Goal: Information Seeking & Learning: Learn about a topic

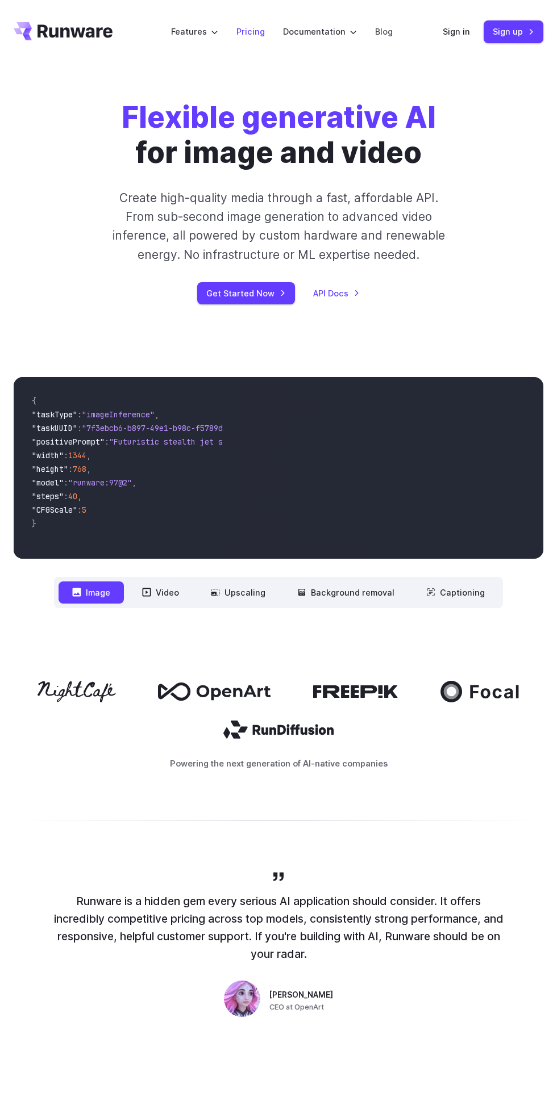
click at [249, 35] on link "Pricing" at bounding box center [250, 31] width 28 height 13
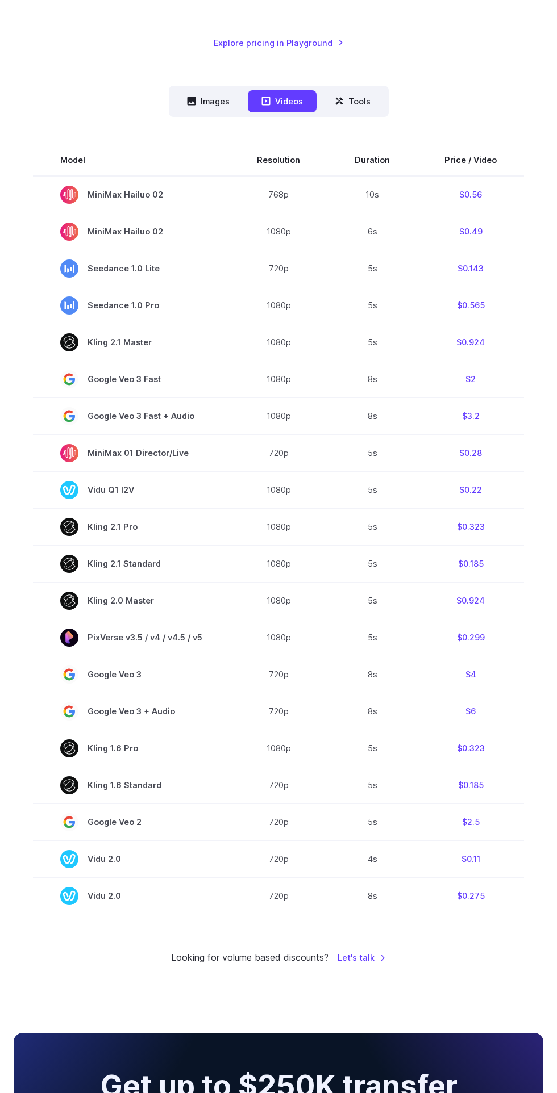
scroll to position [282, 0]
click at [357, 101] on button "Tools" at bounding box center [352, 101] width 63 height 22
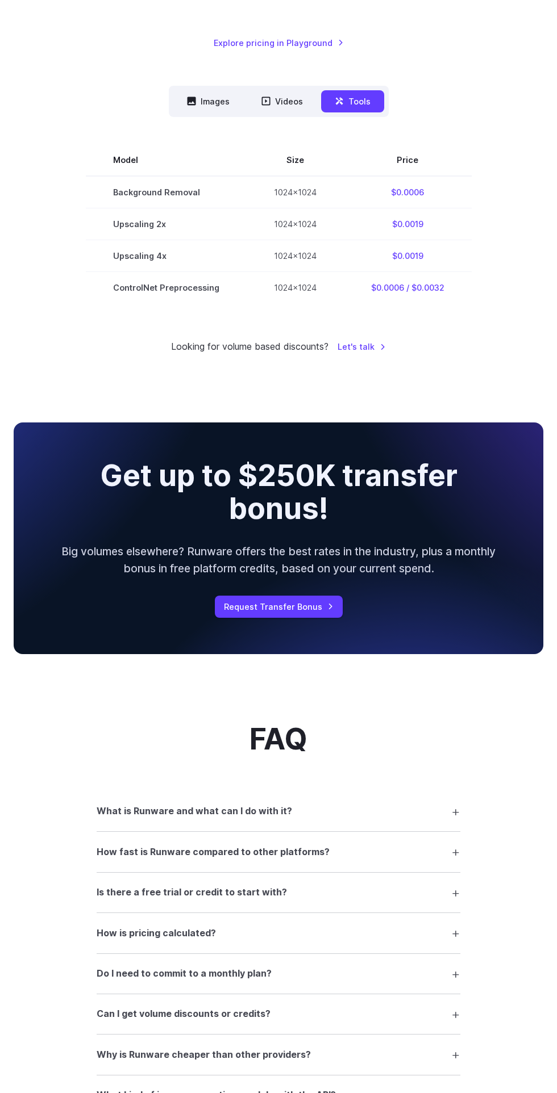
click at [188, 94] on button "Images" at bounding box center [208, 101] width 70 height 22
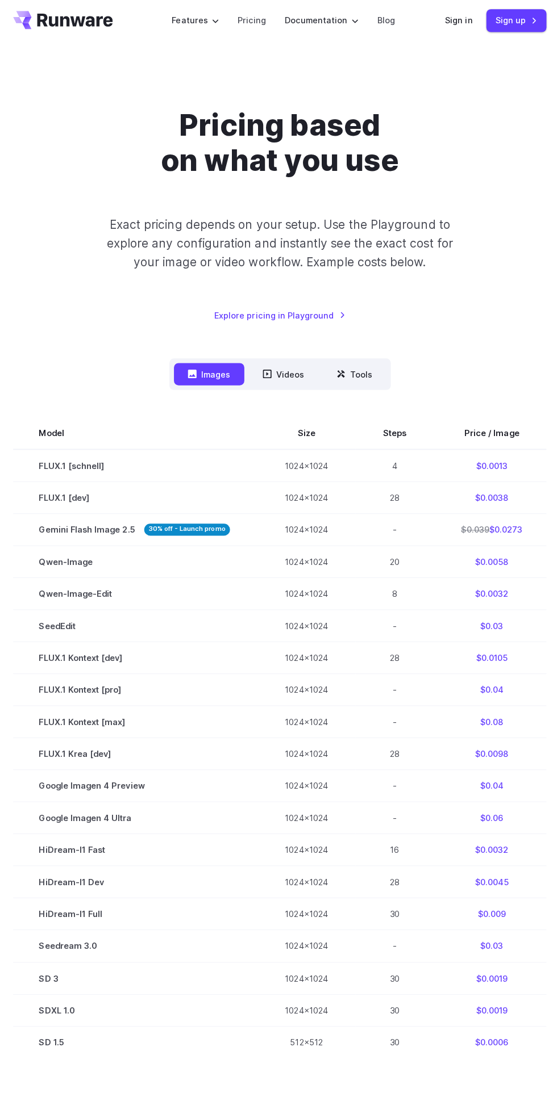
scroll to position [0, 0]
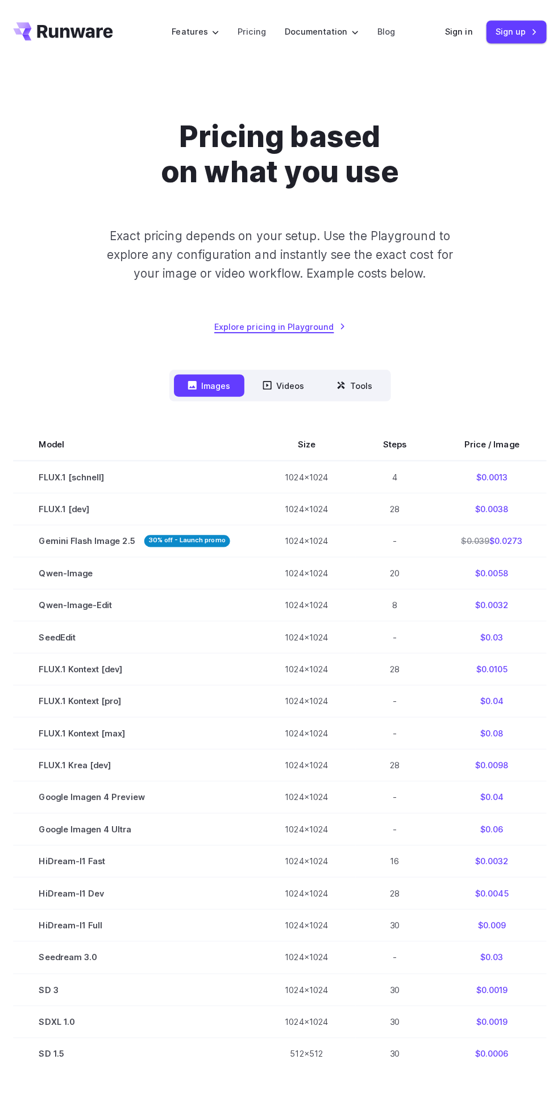
click at [313, 321] on link "Explore pricing in Playground" at bounding box center [279, 324] width 130 height 13
click at [190, 32] on label "Features" at bounding box center [194, 31] width 47 height 13
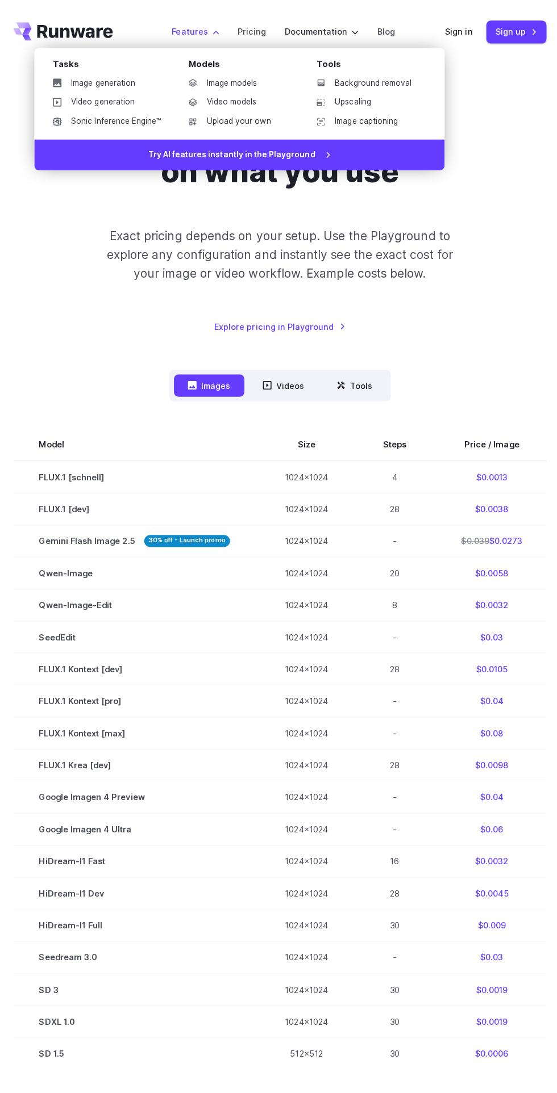
click at [245, 82] on link "Image models" at bounding box center [237, 82] width 118 height 17
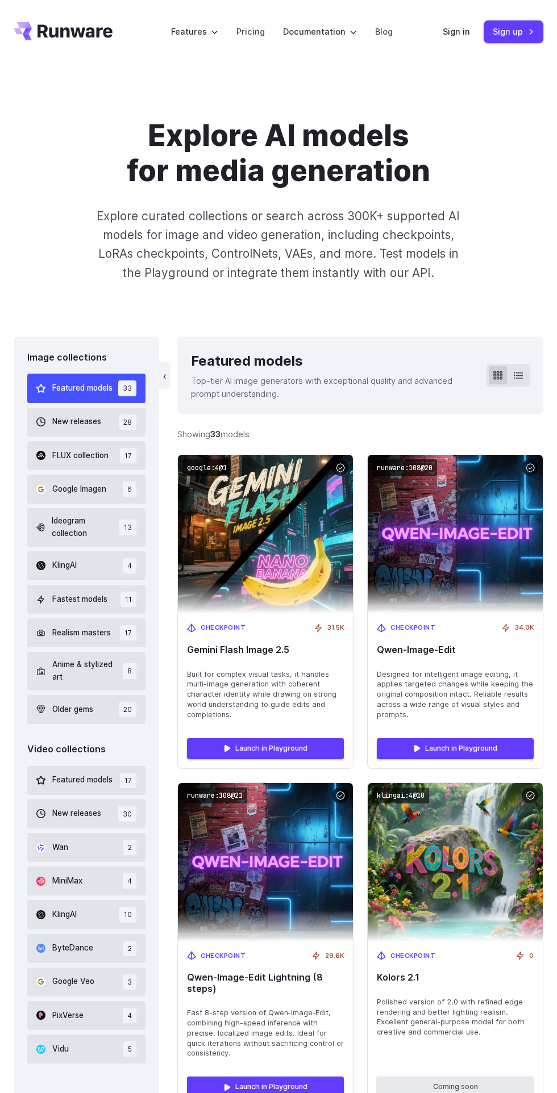
click at [76, 521] on span "Ideogram collection" at bounding box center [86, 527] width 68 height 25
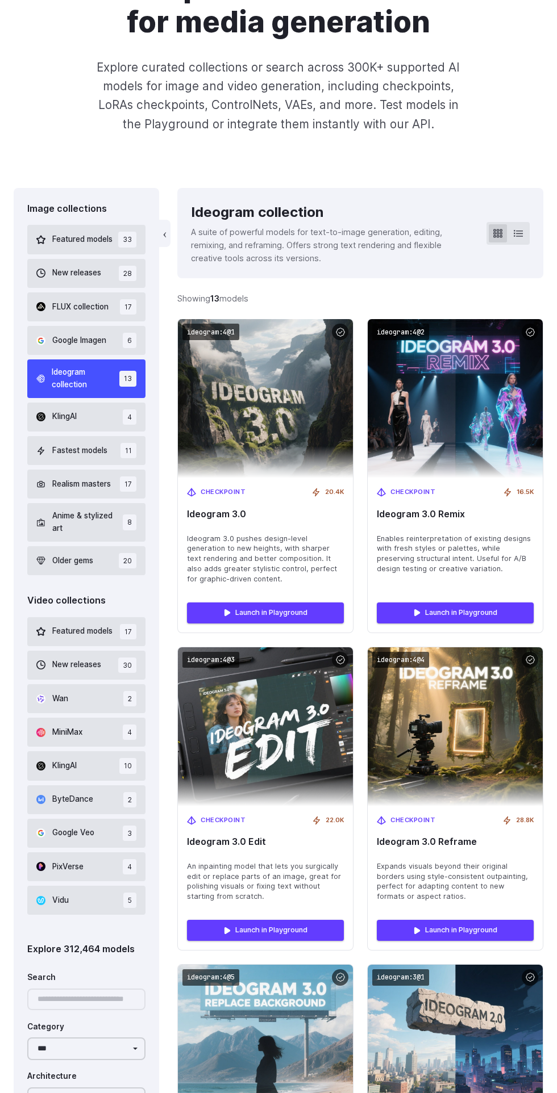
scroll to position [146, 0]
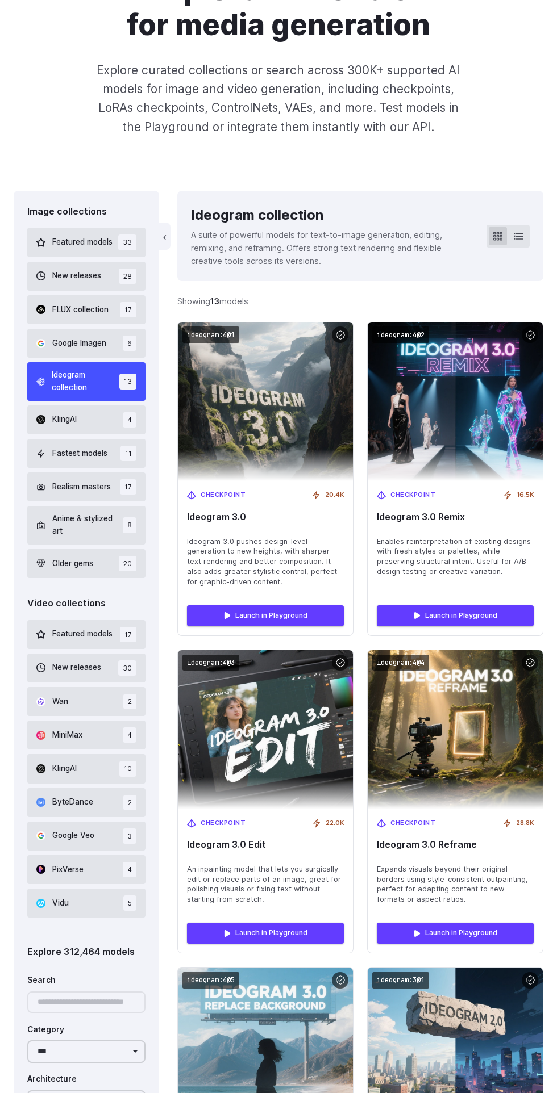
click at [273, 527] on div "Checkpoint 20.4K Ideogram 3.0 Ideogram 3.0 pushes design-level generation to ne…" at bounding box center [265, 538] width 175 height 115
click at [304, 420] on img at bounding box center [265, 401] width 175 height 159
click at [285, 430] on img at bounding box center [265, 401] width 175 height 159
click at [268, 539] on span "Ideogram 3.0 pushes design-level generation to new heights, with sharper text r…" at bounding box center [265, 562] width 157 height 51
click at [295, 408] on img at bounding box center [265, 401] width 175 height 159
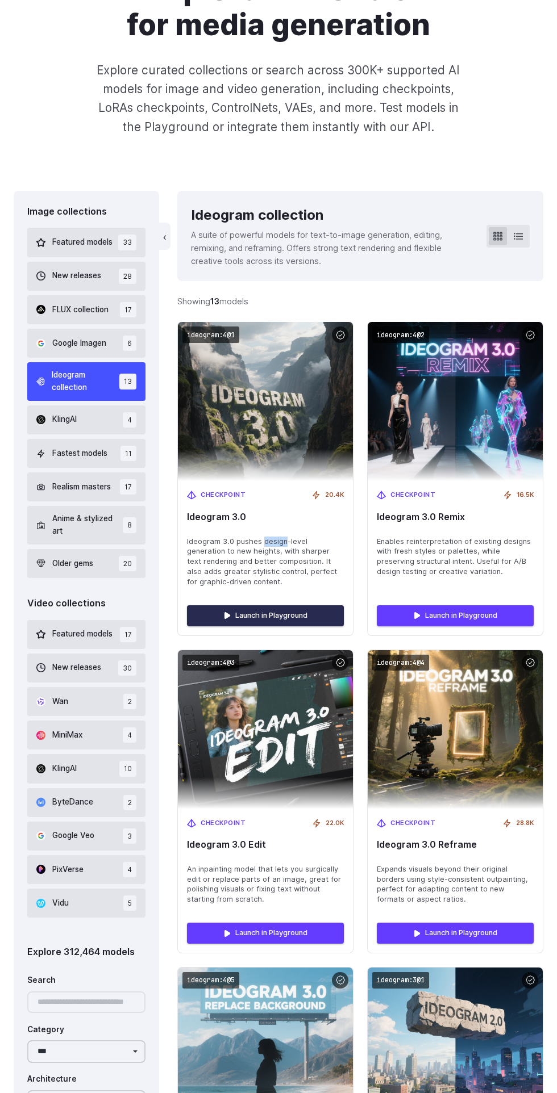
click at [254, 615] on link "Launch in Playground" at bounding box center [265, 615] width 157 height 20
click at [274, 427] on img at bounding box center [265, 401] width 175 height 159
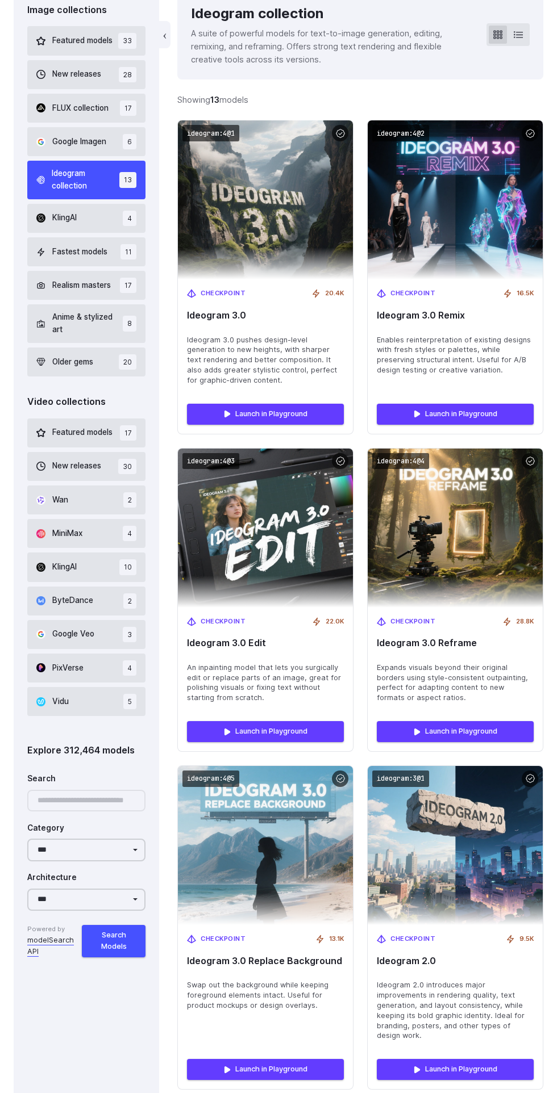
scroll to position [352, 0]
